Goal: Task Accomplishment & Management: Complete application form

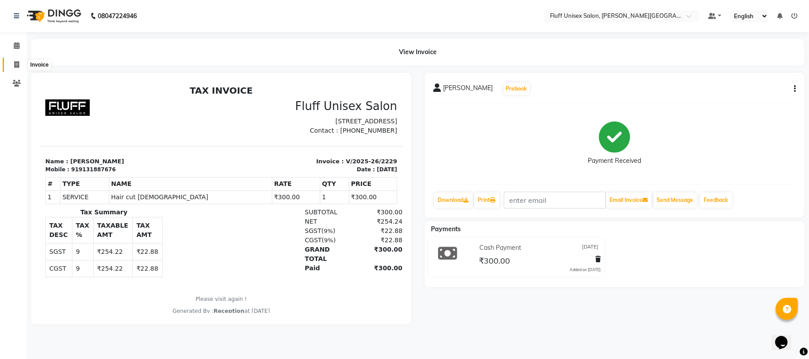
click at [12, 62] on span at bounding box center [17, 65] width 16 height 10
select select "service"
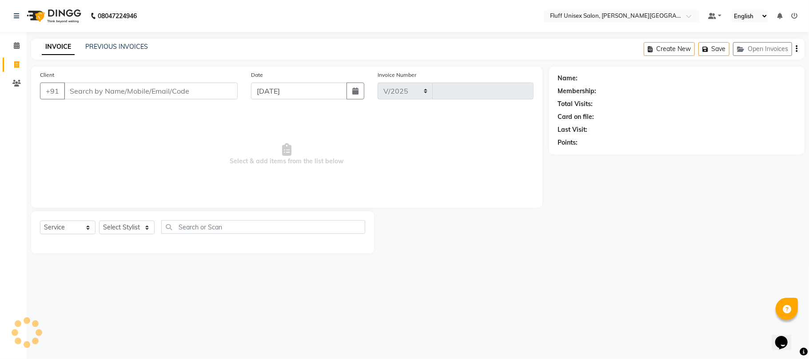
select select "32"
type input "2230"
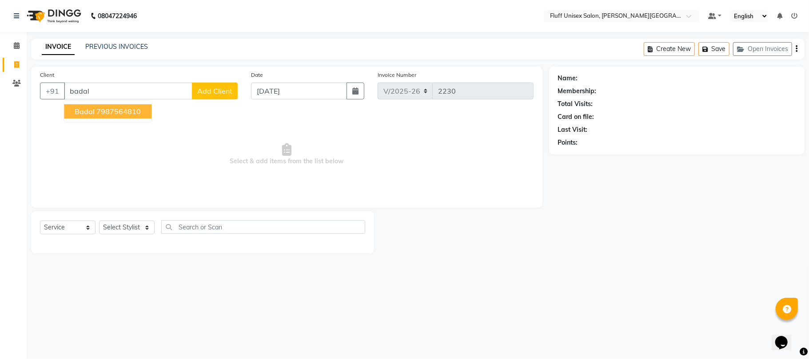
click at [107, 110] on ngb-highlight "7987564810" at bounding box center [118, 111] width 44 height 9
type input "7987564810"
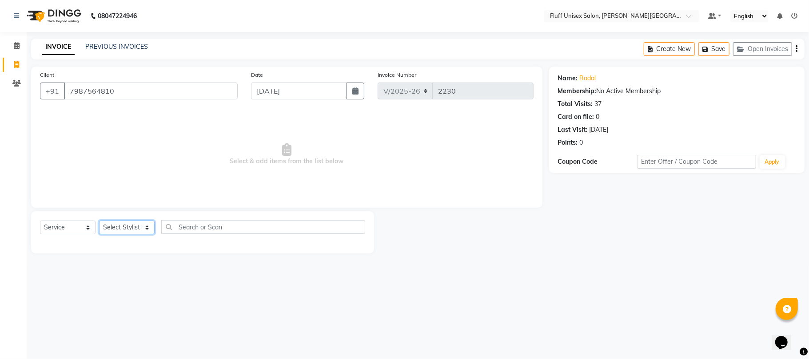
click at [139, 230] on select "Select Stylist Chinu [PERSON_NAME] Reception Rohit" at bounding box center [127, 228] width 56 height 14
select select "39020"
click at [99, 221] on select "Select Stylist Chinu [PERSON_NAME] Reception Rohit" at bounding box center [127, 228] width 56 height 14
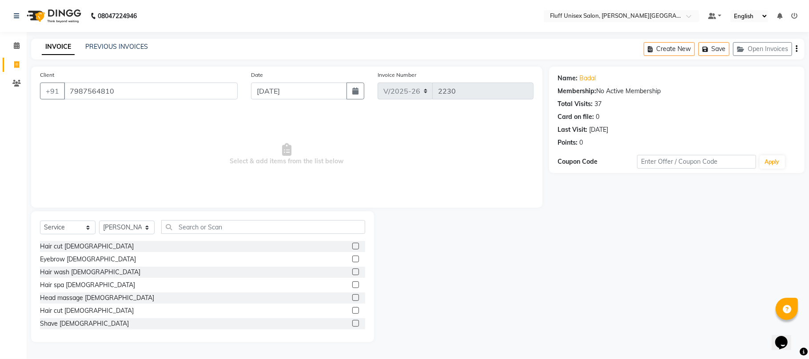
click at [352, 310] on label at bounding box center [355, 310] width 7 height 7
click at [352, 310] on input "checkbox" at bounding box center [355, 311] width 6 height 6
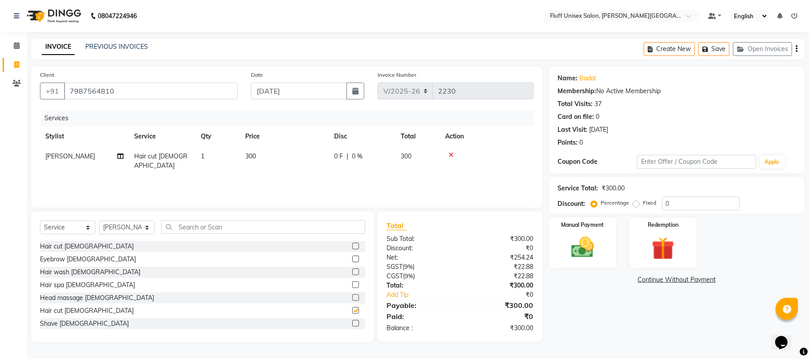
checkbox input "false"
click at [352, 325] on label at bounding box center [355, 323] width 7 height 7
click at [352, 325] on input "checkbox" at bounding box center [355, 324] width 6 height 6
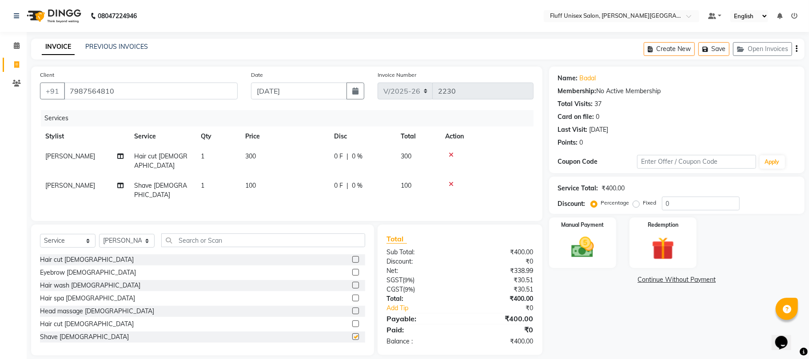
checkbox input "false"
click at [599, 268] on div "Manual Payment" at bounding box center [583, 243] width 70 height 52
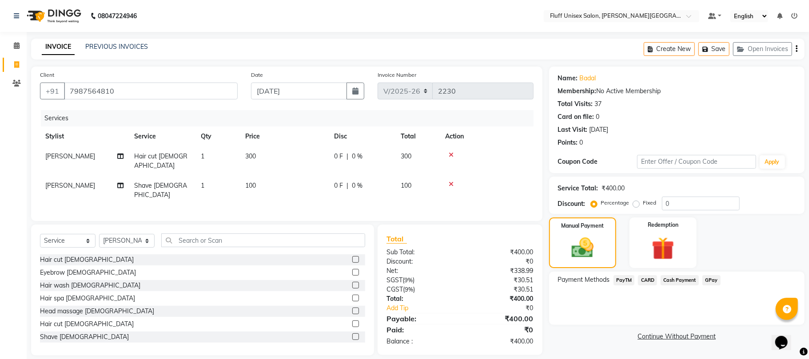
click at [684, 281] on span "Cash Payment" at bounding box center [680, 280] width 38 height 10
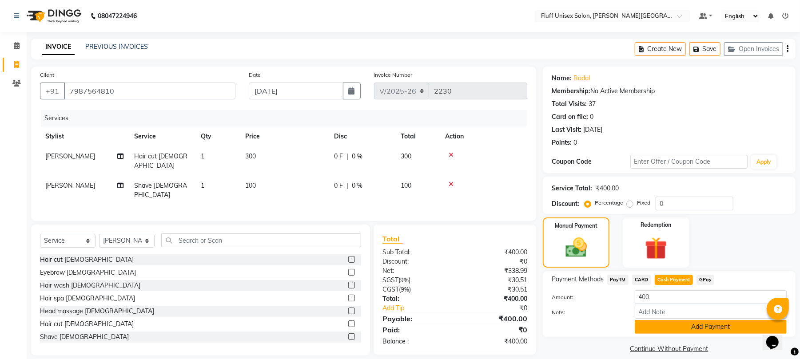
click at [683, 329] on button "Add Payment" at bounding box center [711, 327] width 152 height 14
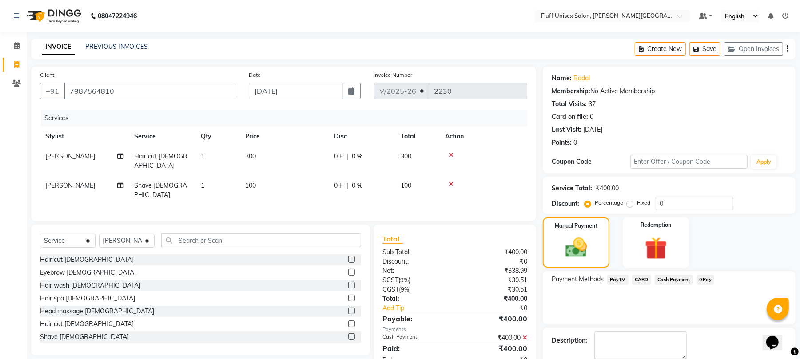
scroll to position [48, 0]
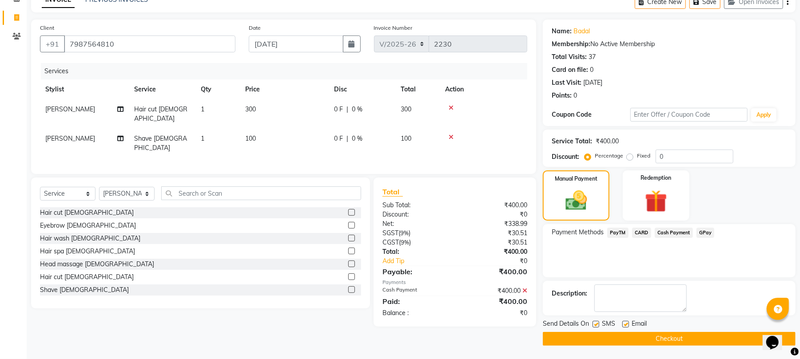
click at [704, 234] on span "GPay" at bounding box center [706, 233] width 18 height 10
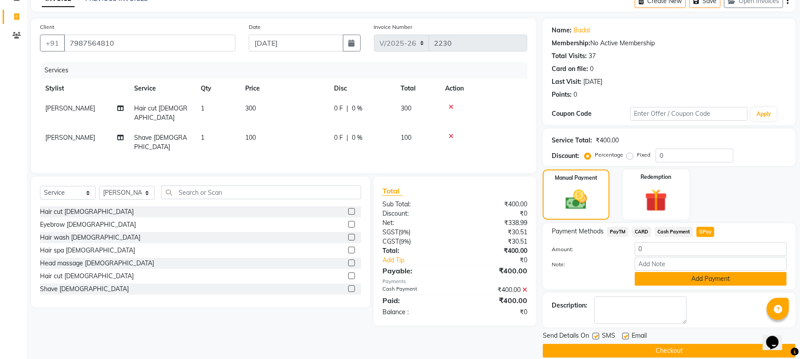
click at [706, 274] on button "Add Payment" at bounding box center [711, 279] width 152 height 14
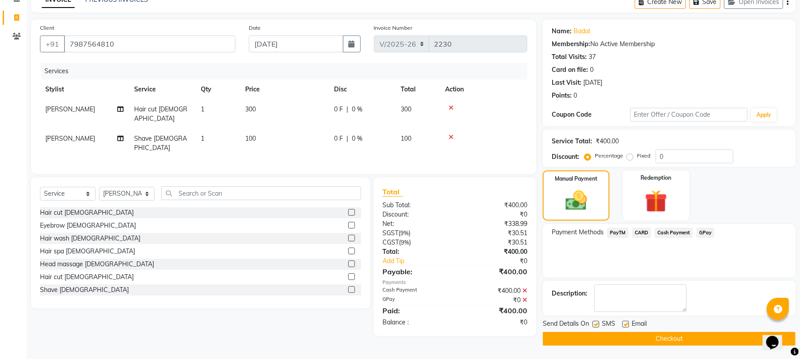
click at [527, 288] on icon at bounding box center [525, 291] width 5 height 6
click at [525, 288] on icon at bounding box center [525, 291] width 5 height 6
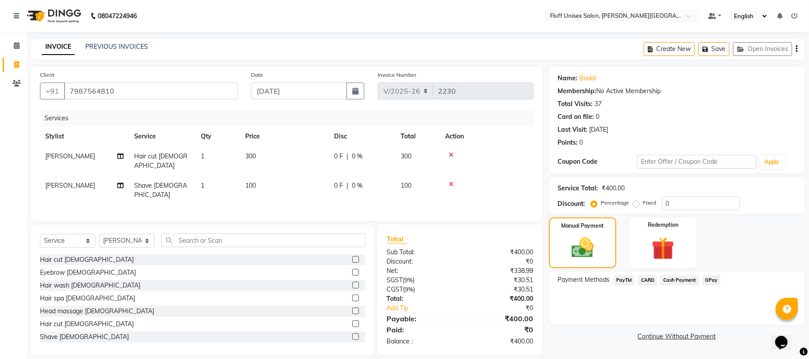
click at [711, 276] on span "GPay" at bounding box center [711, 280] width 18 height 10
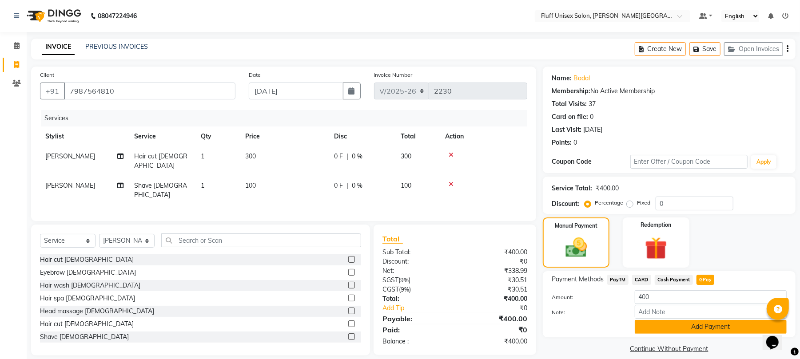
click at [707, 324] on button "Add Payment" at bounding box center [711, 327] width 152 height 14
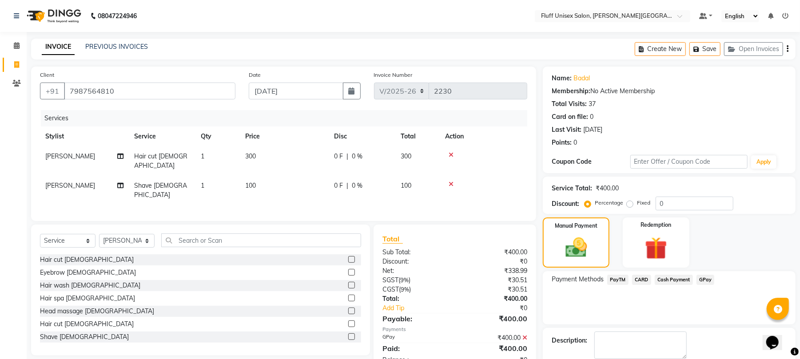
scroll to position [48, 0]
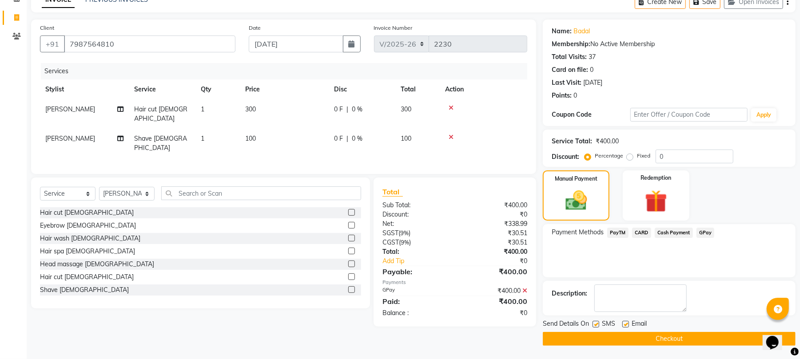
click at [717, 338] on button "Checkout" at bounding box center [669, 339] width 253 height 14
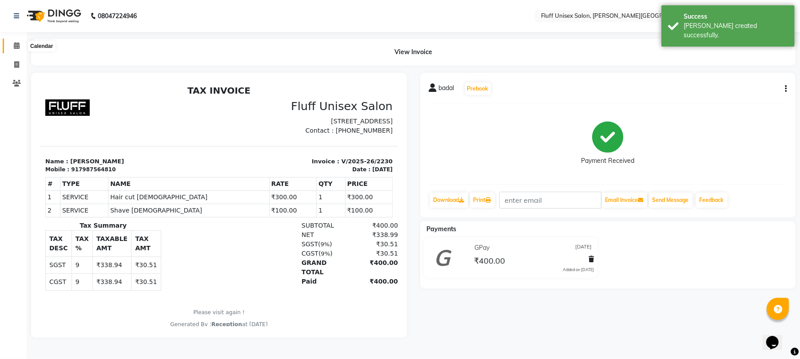
click at [13, 50] on span at bounding box center [17, 46] width 16 height 10
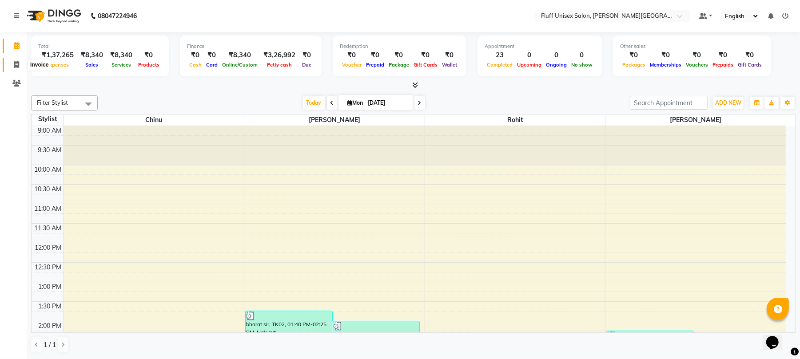
click at [13, 69] on span at bounding box center [17, 65] width 16 height 10
select select "service"
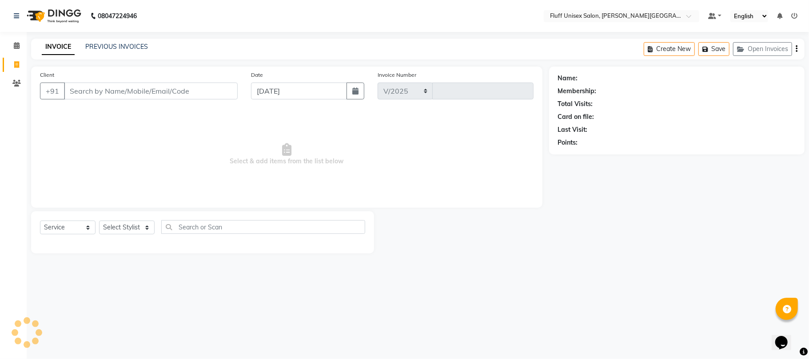
select select "32"
type input "2231"
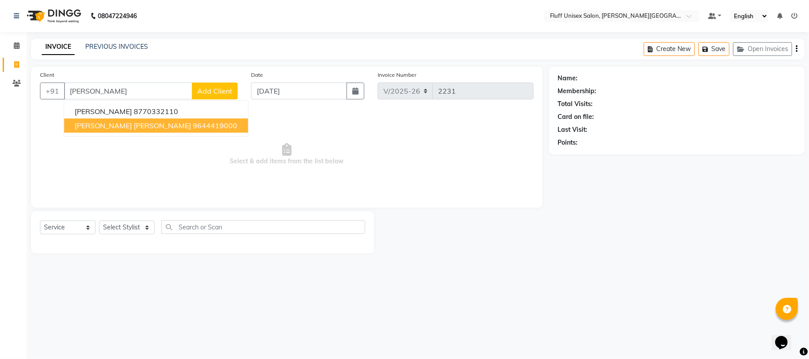
click at [193, 124] on ngb-highlight "9644419000" at bounding box center [215, 125] width 44 height 9
type input "9644419000"
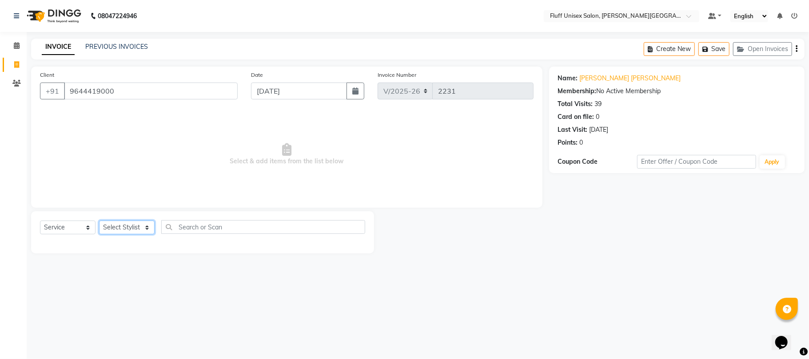
click at [134, 229] on select "Select Stylist Chinu [PERSON_NAME] Reception Rohit" at bounding box center [127, 228] width 56 height 14
select select "39020"
click at [99, 221] on select "Select Stylist Chinu [PERSON_NAME] Reception Rohit" at bounding box center [127, 228] width 56 height 14
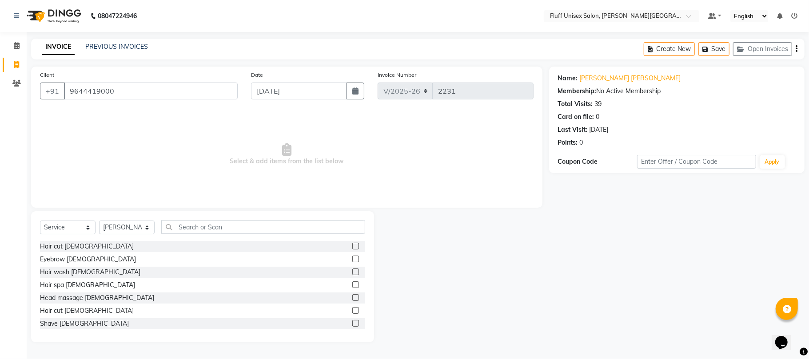
click at [352, 310] on label at bounding box center [355, 310] width 7 height 7
click at [352, 310] on input "checkbox" at bounding box center [355, 311] width 6 height 6
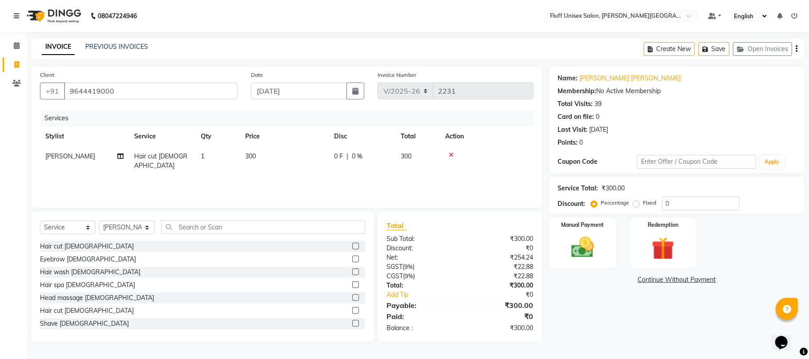
checkbox input "false"
click at [305, 158] on td "300" at bounding box center [284, 161] width 89 height 29
select select "39020"
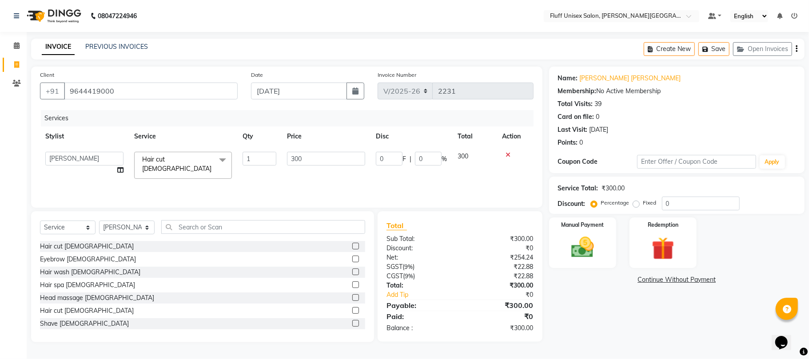
click at [305, 158] on input "300" at bounding box center [326, 159] width 78 height 14
type input "3"
type input "800"
click at [574, 265] on div "Manual Payment" at bounding box center [583, 243] width 70 height 52
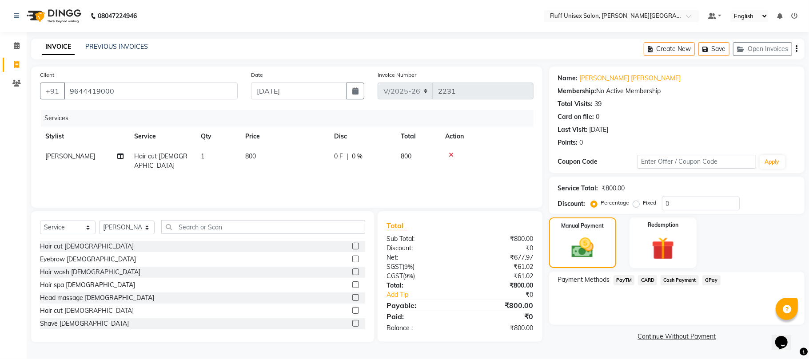
click at [691, 278] on span "Cash Payment" at bounding box center [680, 280] width 38 height 10
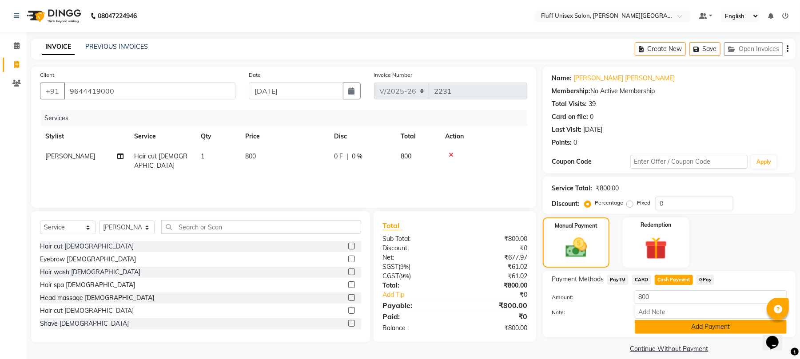
click at [698, 328] on button "Add Payment" at bounding box center [711, 327] width 152 height 14
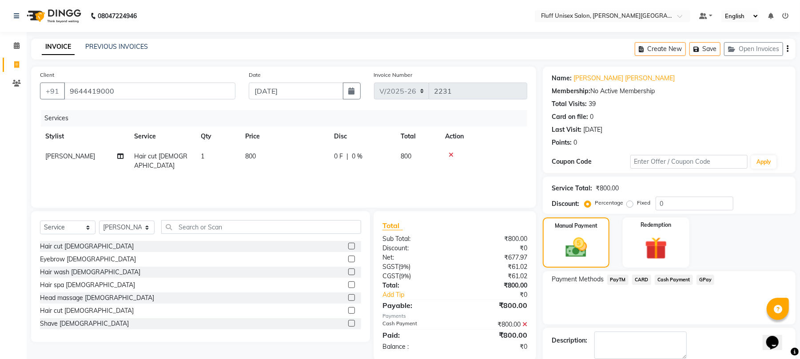
scroll to position [48, 0]
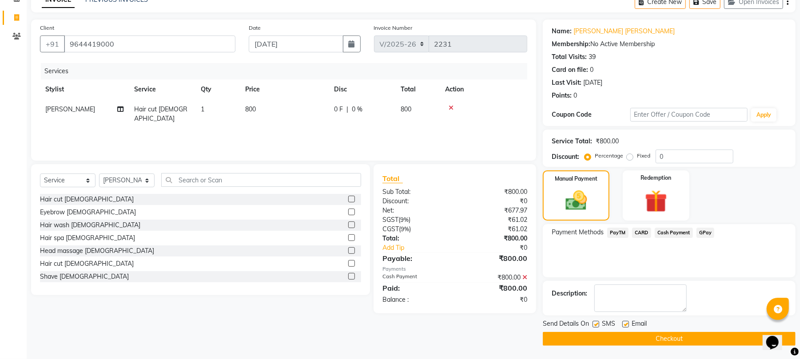
click at [724, 345] on button "Checkout" at bounding box center [669, 339] width 253 height 14
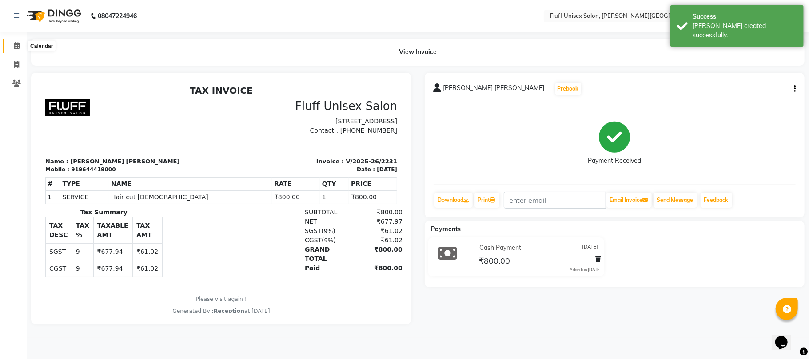
click at [16, 44] on icon at bounding box center [17, 45] width 6 height 7
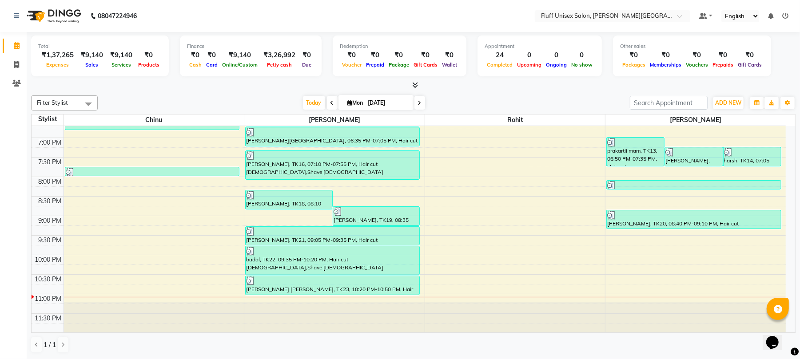
scroll to position [381, 0]
